Goal: Navigation & Orientation: Find specific page/section

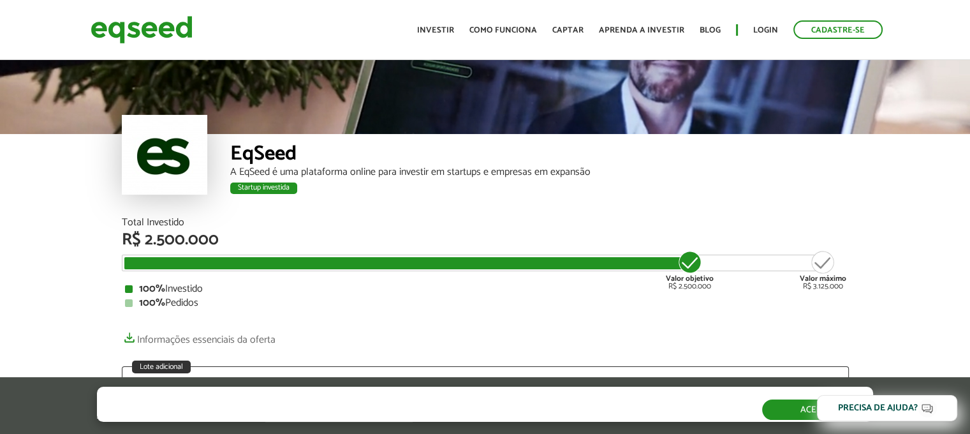
click at [773, 407] on button "Aceitar" at bounding box center [817, 409] width 111 height 20
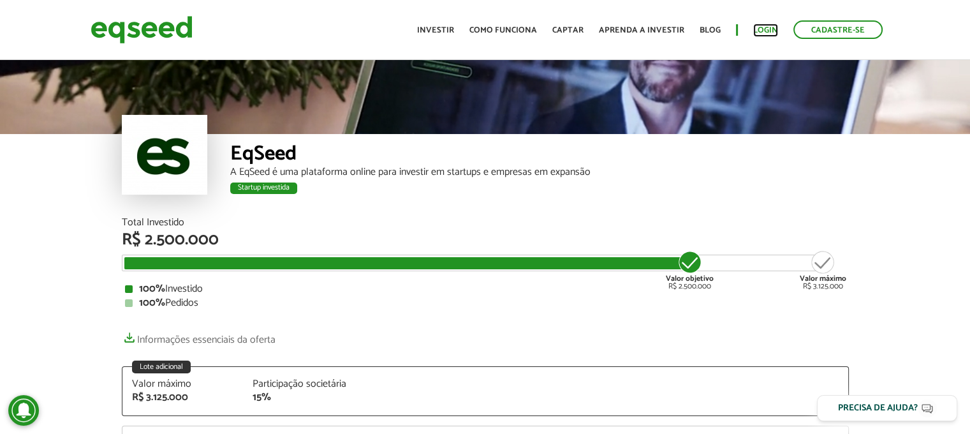
click at [766, 30] on link "Login" at bounding box center [765, 30] width 25 height 8
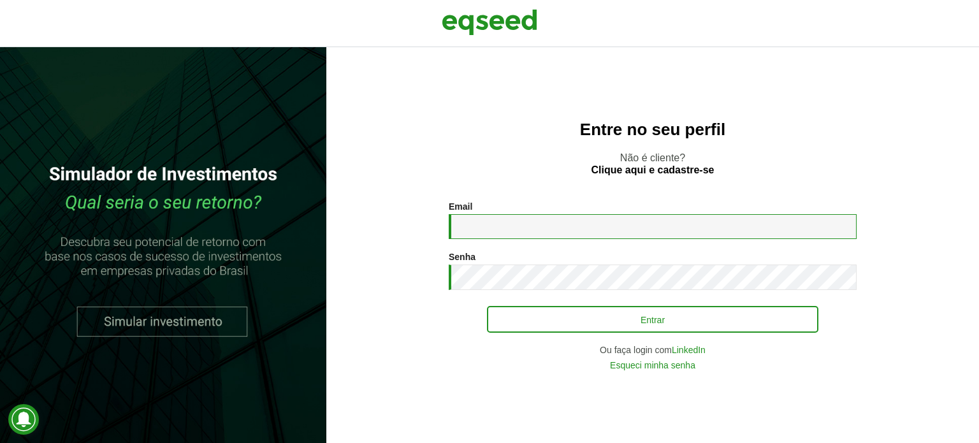
type input "**********"
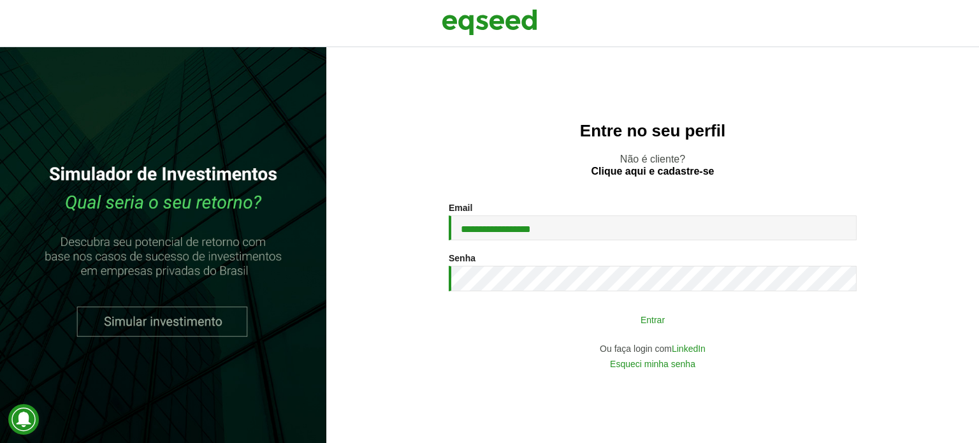
click at [654, 321] on button "Entrar" at bounding box center [653, 319] width 332 height 24
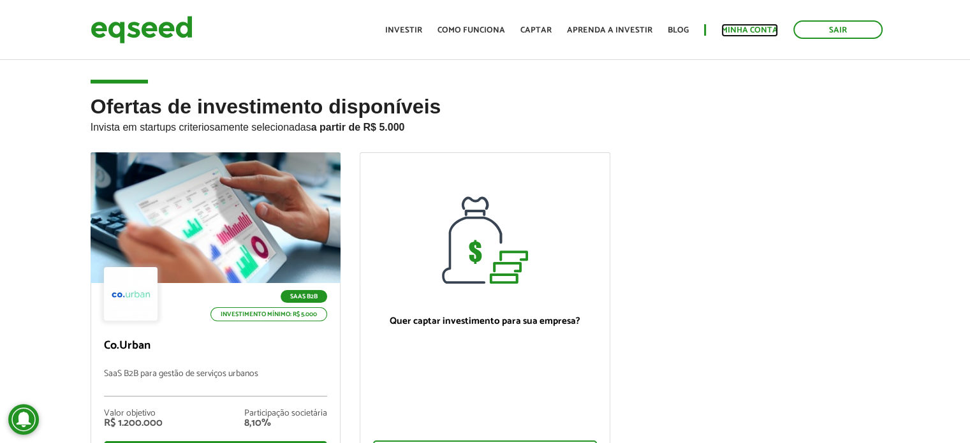
click at [748, 33] on link "Minha conta" at bounding box center [749, 30] width 57 height 8
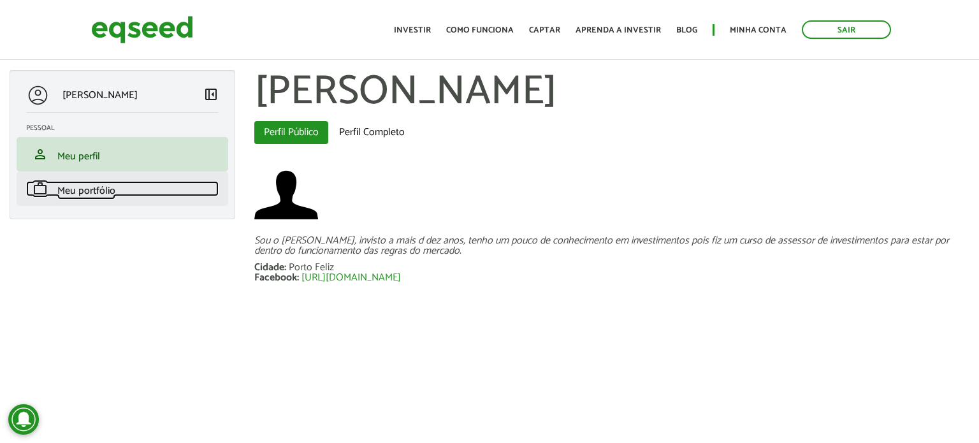
click at [92, 188] on span "Meu portfólio" at bounding box center [86, 190] width 58 height 17
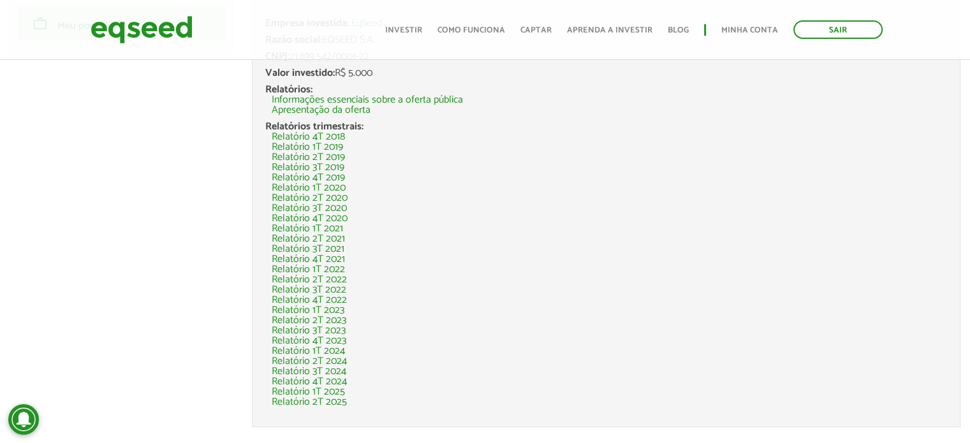
scroll to position [194, 0]
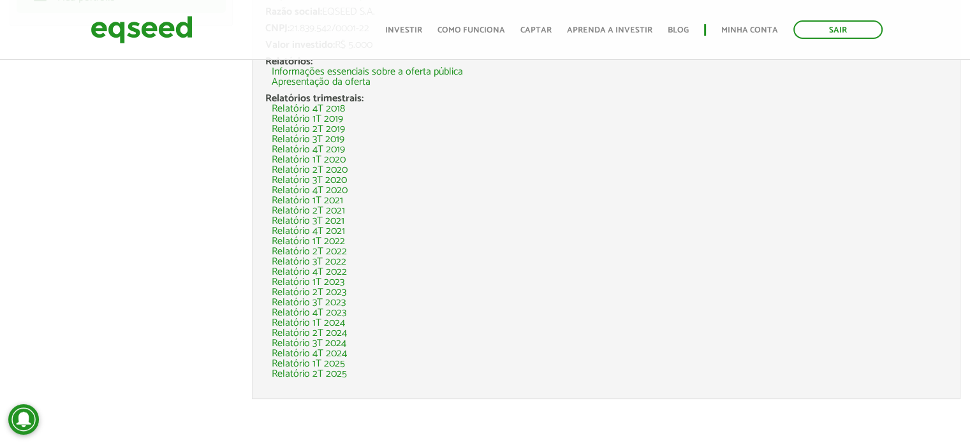
drag, startPoint x: 977, startPoint y: 150, endPoint x: 979, endPoint y: 344, distance: 193.8
click at [969, 249] on html "Sair Toggle navigation Toggle navigation Início Investir Como funciona" at bounding box center [485, 27] width 970 height 443
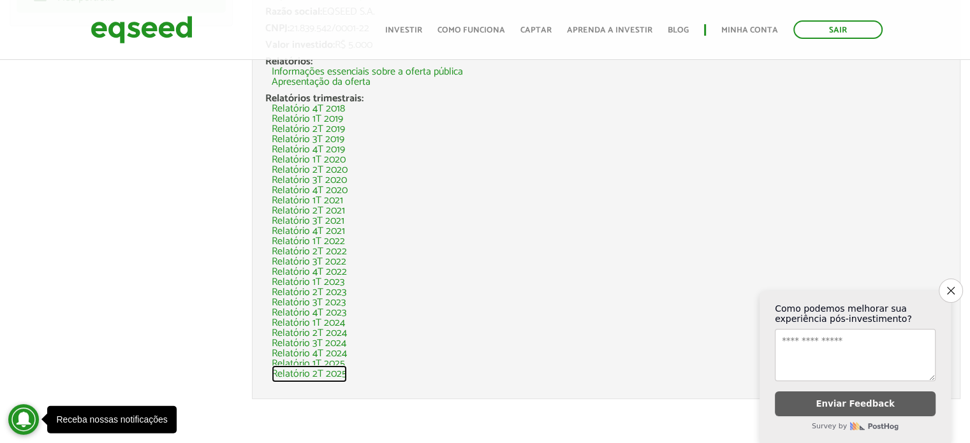
click at [328, 376] on link "Relatório 2T 2025" at bounding box center [309, 374] width 75 height 10
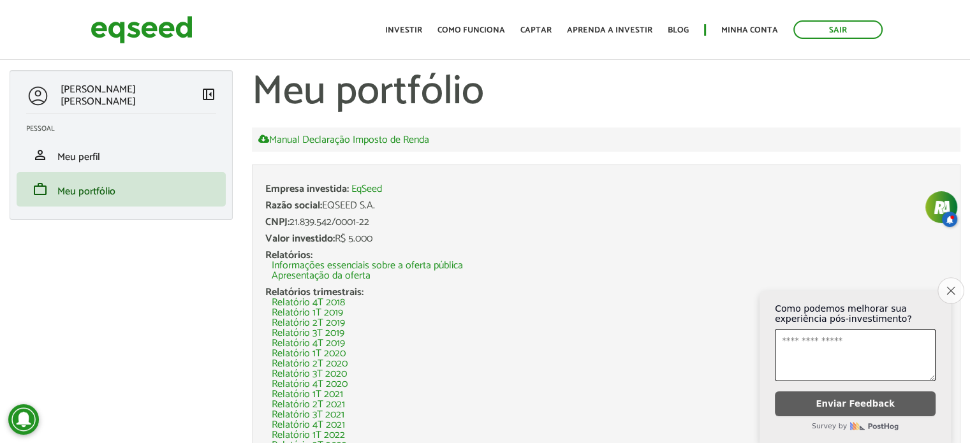
click at [950, 287] on icon "Close survey" at bounding box center [950, 290] width 8 height 8
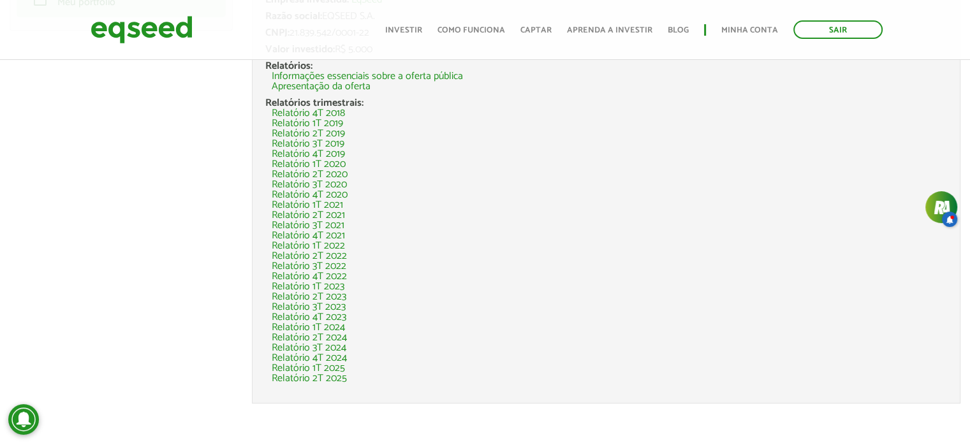
scroll to position [194, 0]
click at [336, 362] on link "Relatório 1T 2025" at bounding box center [308, 364] width 73 height 10
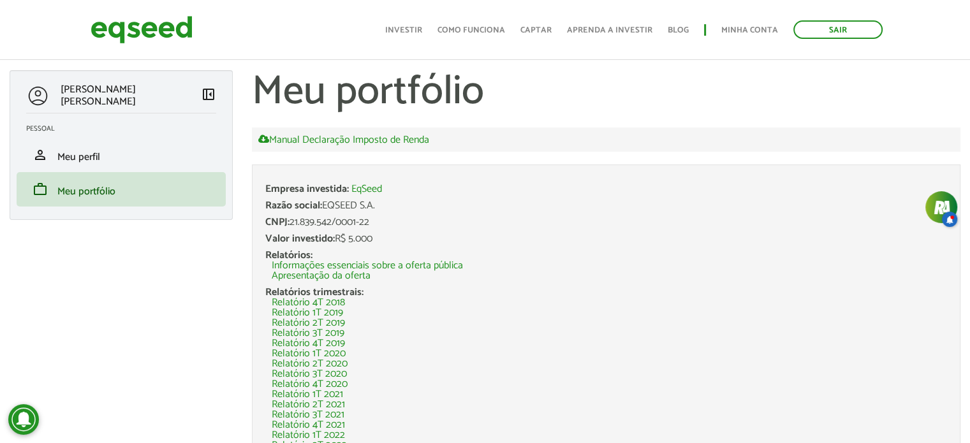
scroll to position [194, 0]
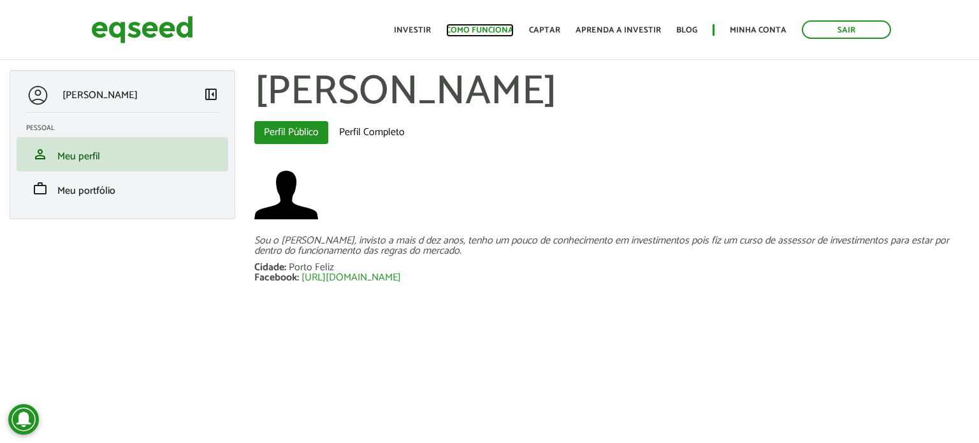
click at [493, 26] on link "Como funciona" at bounding box center [480, 30] width 68 height 8
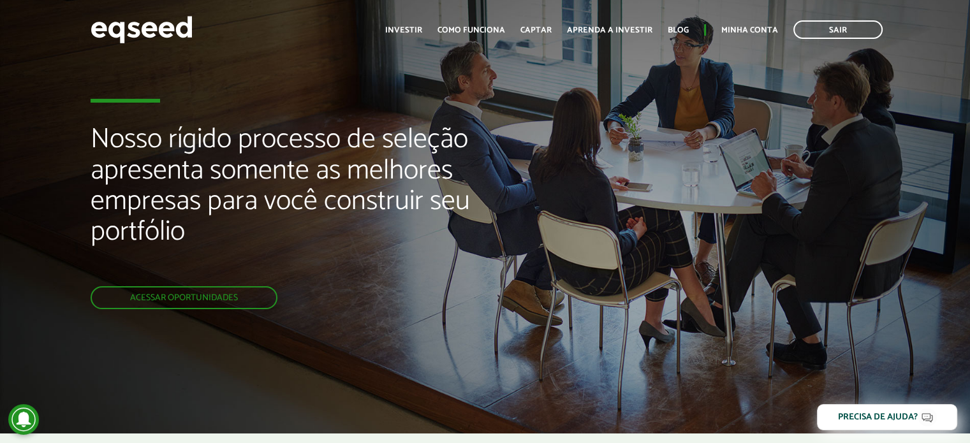
drag, startPoint x: 974, startPoint y: 41, endPoint x: 961, endPoint y: 29, distance: 18.1
click at [961, 29] on html "Sair Toggle navigation Toggle navigation Início Investir Como funciona" at bounding box center [485, 221] width 970 height 443
click at [479, 29] on link "Como funciona" at bounding box center [471, 30] width 68 height 8
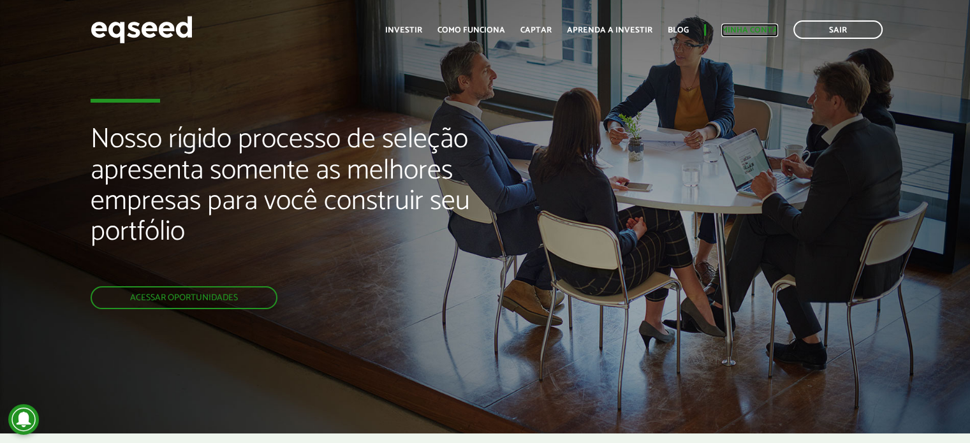
click at [743, 29] on link "Minha conta" at bounding box center [749, 30] width 57 height 8
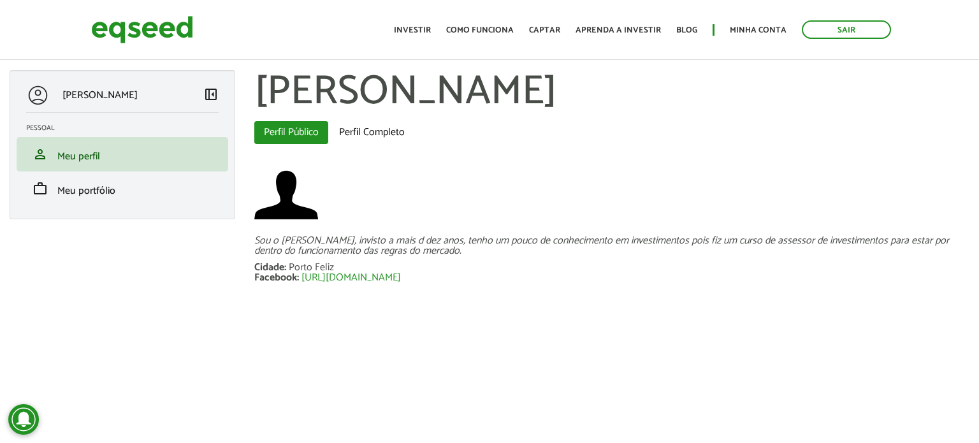
click at [178, 94] on div "[PERSON_NAME]" at bounding box center [114, 96] width 177 height 24
click at [209, 96] on span "left_panel_close" at bounding box center [210, 93] width 15 height 15
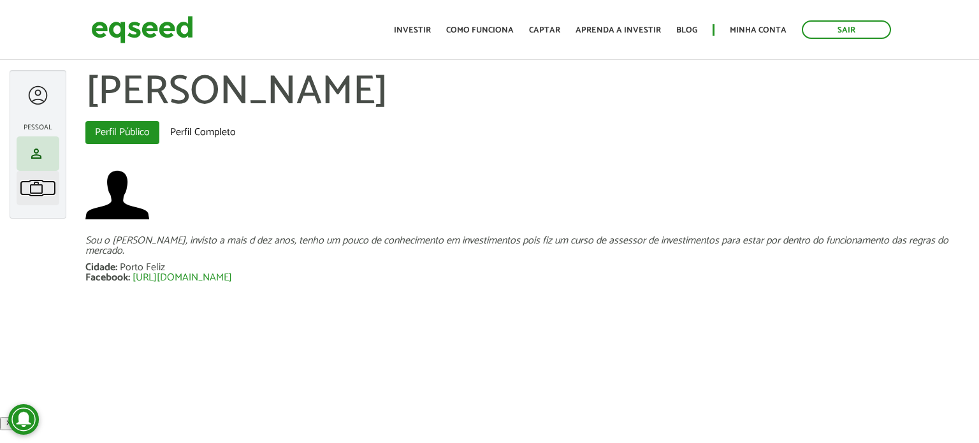
click at [31, 194] on span "work" at bounding box center [36, 187] width 15 height 15
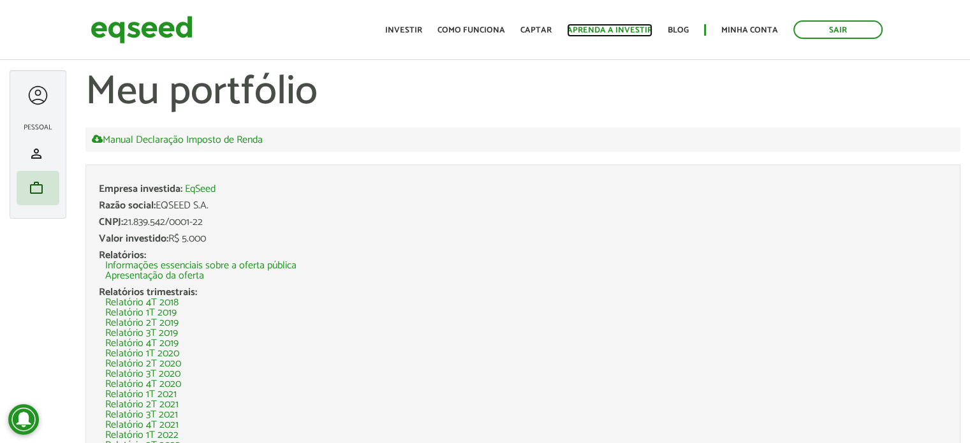
click at [610, 30] on link "Aprenda a investir" at bounding box center [609, 30] width 85 height 8
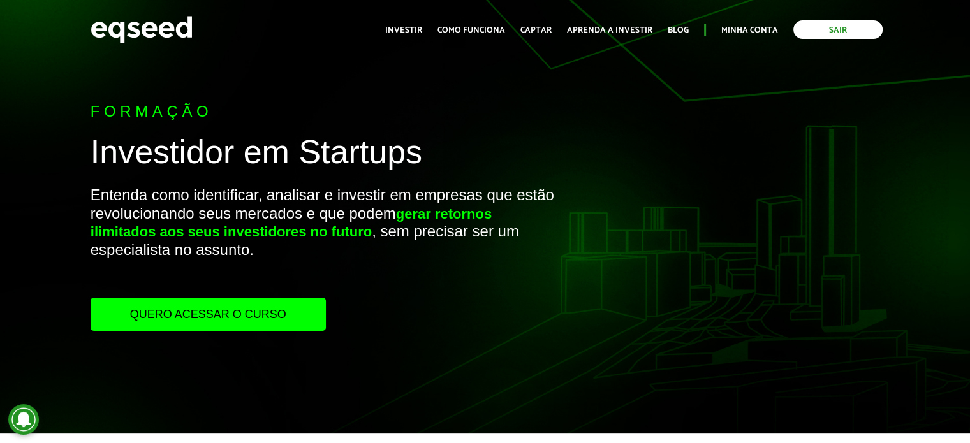
click at [834, 29] on link "Sair" at bounding box center [837, 29] width 89 height 18
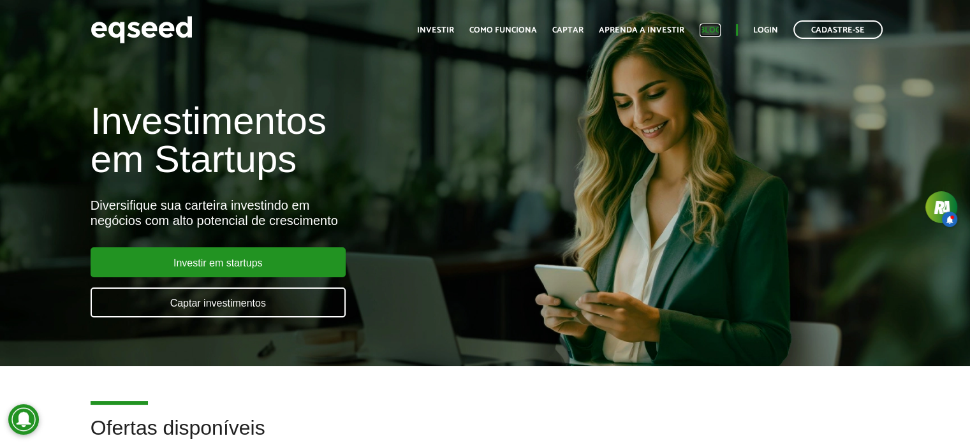
click at [717, 29] on link "Blog" at bounding box center [709, 30] width 21 height 8
click at [448, 26] on link "Investir" at bounding box center [435, 30] width 37 height 8
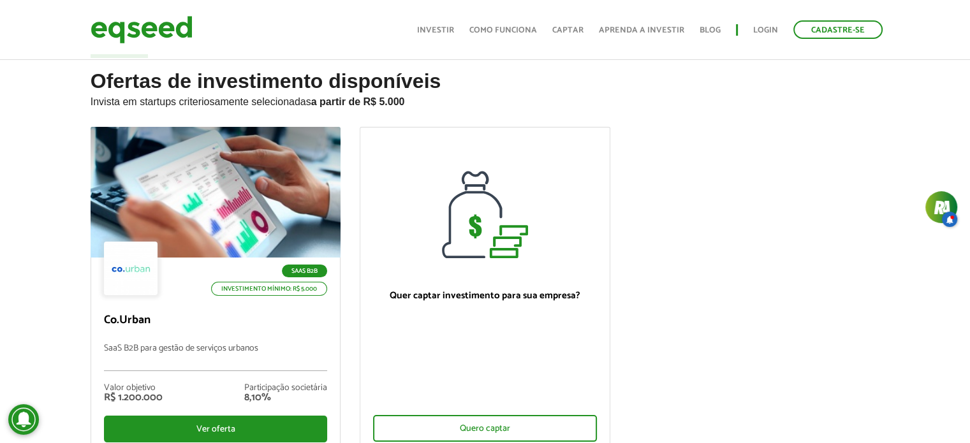
scroll to position [27, 0]
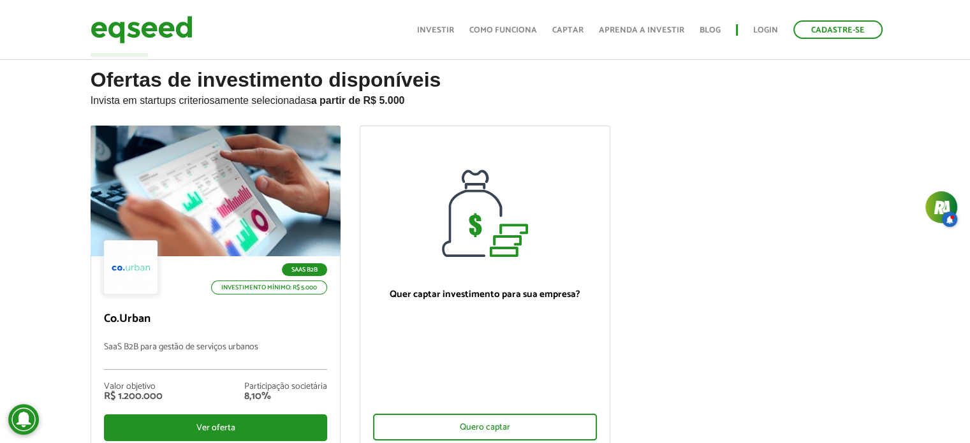
drag, startPoint x: 979, startPoint y: 66, endPoint x: 936, endPoint y: 73, distance: 43.4
click at [936, 73] on html "Cadastre-se Toggle navigation Toggle navigation Início Investir Captar" at bounding box center [485, 194] width 970 height 443
click at [516, 26] on link "Como funciona" at bounding box center [503, 30] width 68 height 8
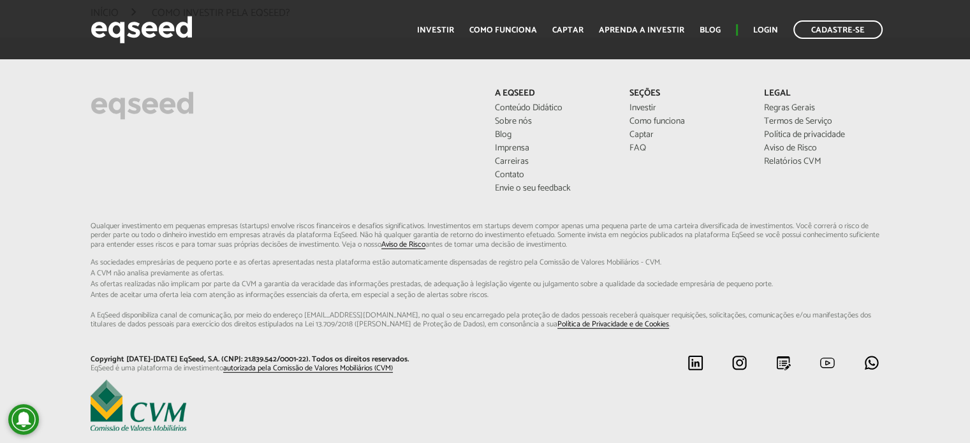
scroll to position [3395, 0]
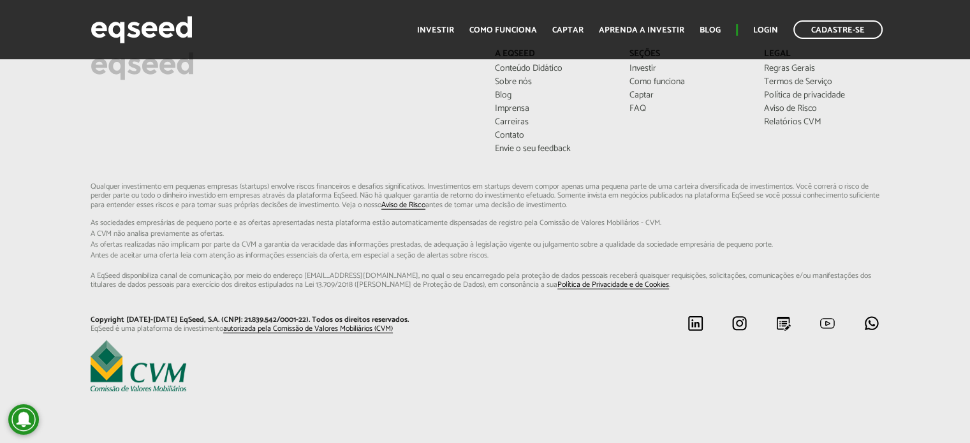
drag, startPoint x: 976, startPoint y: 47, endPoint x: 969, endPoint y: 473, distance: 426.0
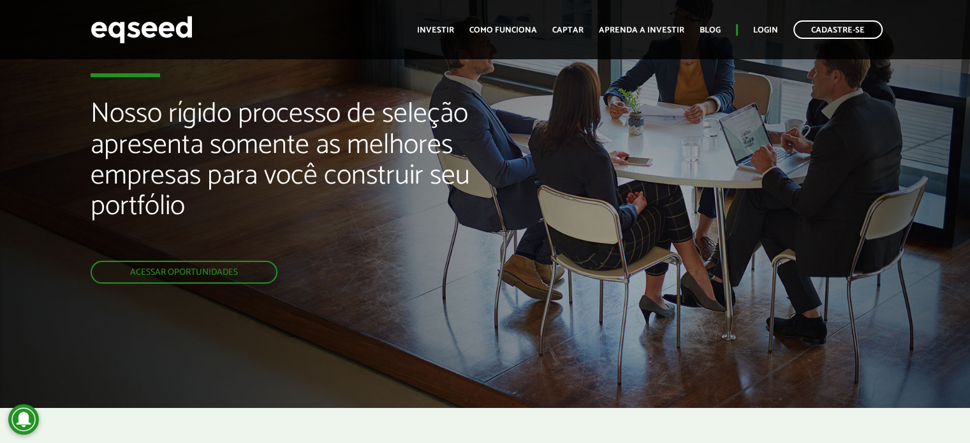
scroll to position [0, 0]
